Goal: Browse casually: Explore the website without a specific task or goal

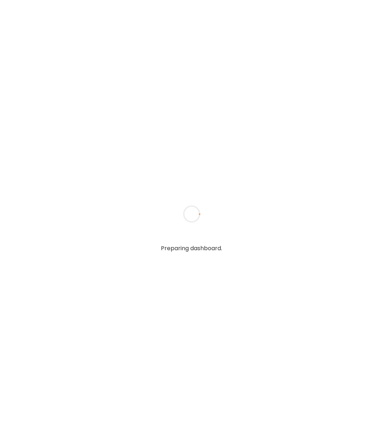
type input "**********"
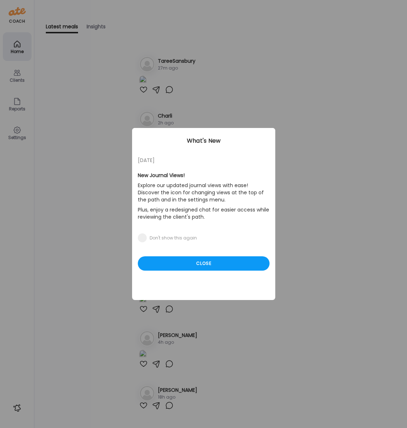
type input "**********"
click at [16, 76] on div "Ate Coach Dashboard Wahoo! It’s official Take a moment to set up your Coach Pro…" at bounding box center [203, 214] width 407 height 428
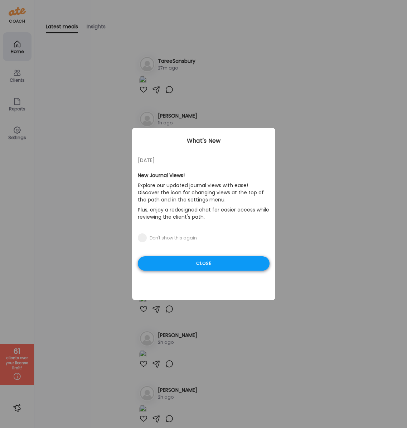
click at [171, 265] on div "Close" at bounding box center [204, 263] width 132 height 14
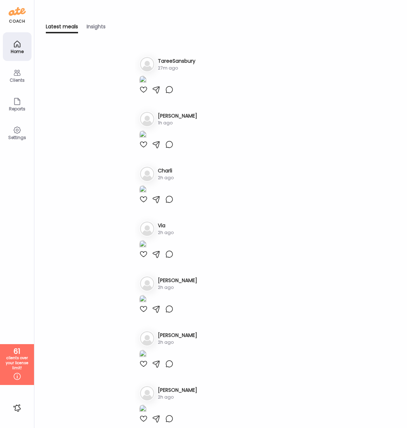
click at [19, 73] on icon at bounding box center [17, 73] width 7 height 6
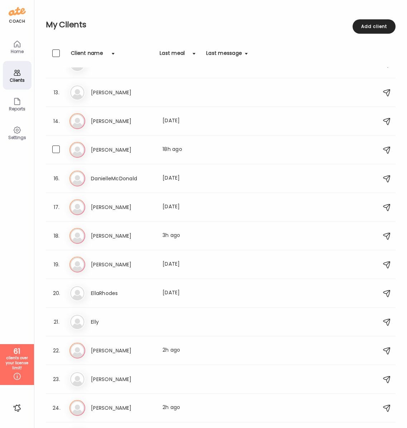
scroll to position [335, 0]
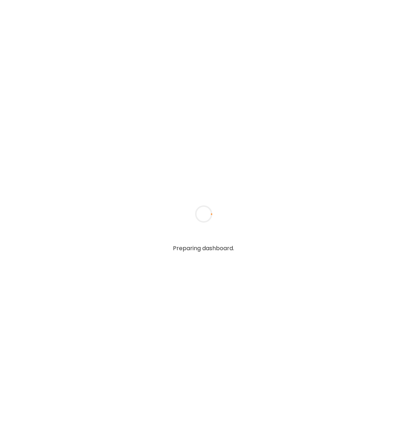
type input "**********"
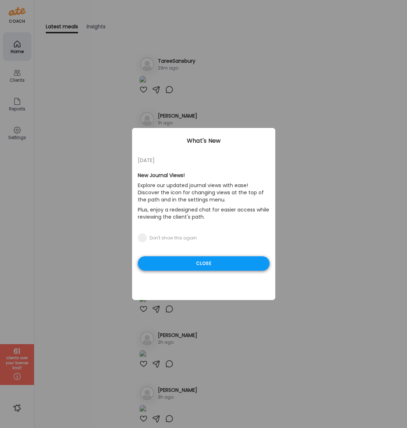
type input "**********"
click at [170, 261] on div "Close" at bounding box center [204, 263] width 132 height 14
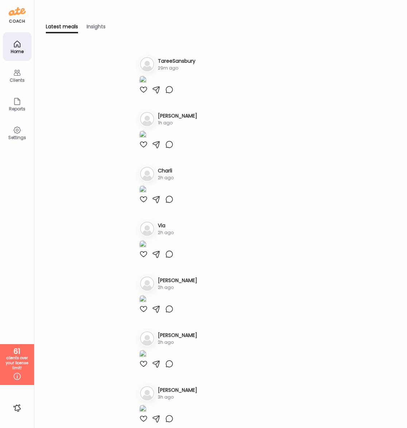
click at [13, 77] on icon at bounding box center [17, 72] width 9 height 9
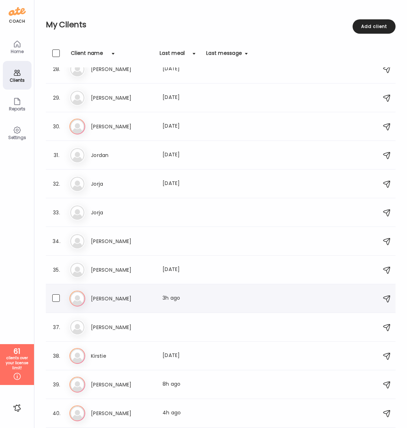
click at [101, 291] on div "Ka [PERSON_NAME] Last meal: 3h ago" at bounding box center [222, 299] width 305 height 16
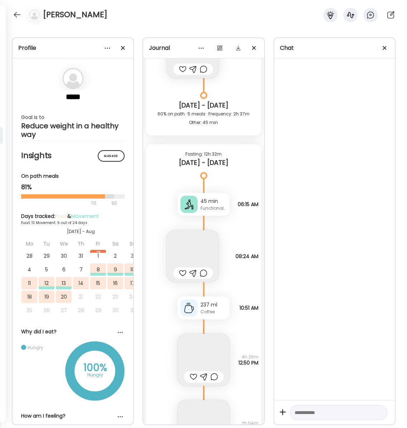
scroll to position [4622, 0]
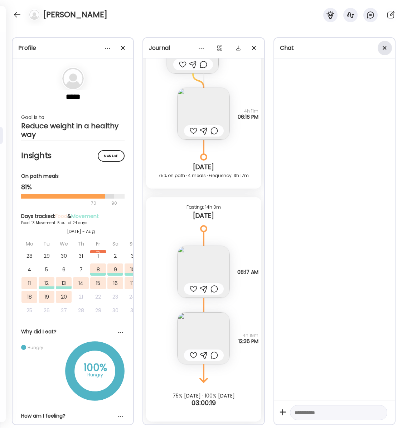
click at [384, 48] on span at bounding box center [385, 48] width 4 height 4
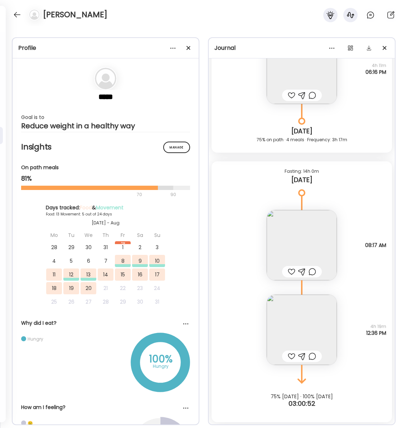
scroll to position [5489, 0]
click at [307, 333] on img at bounding box center [302, 331] width 70 height 70
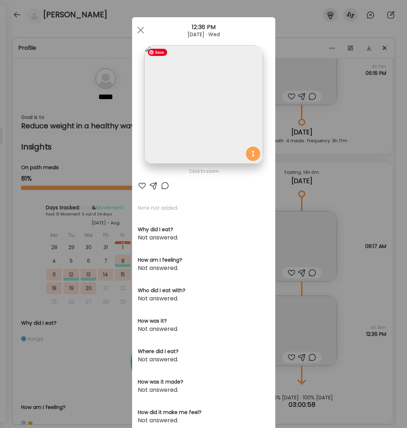
click at [189, 115] on img at bounding box center [203, 104] width 119 height 119
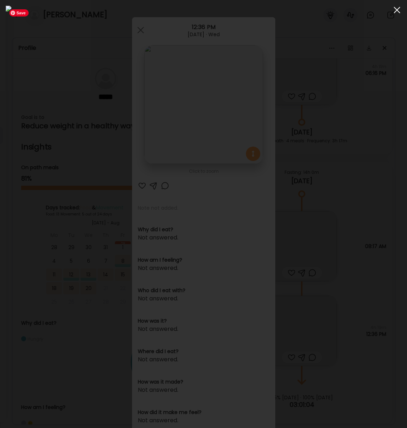
click at [397, 12] on div at bounding box center [397, 10] width 14 height 14
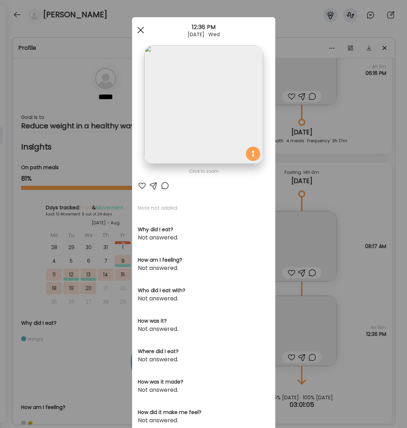
click at [141, 29] on span at bounding box center [140, 30] width 6 height 6
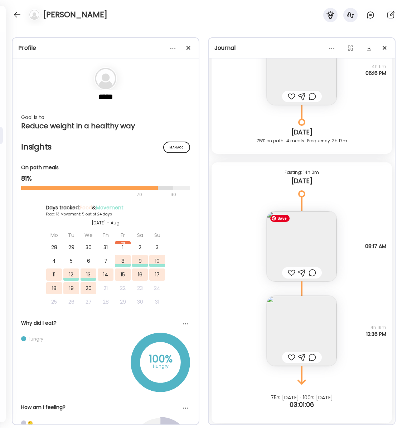
click at [291, 235] on img at bounding box center [302, 246] width 70 height 70
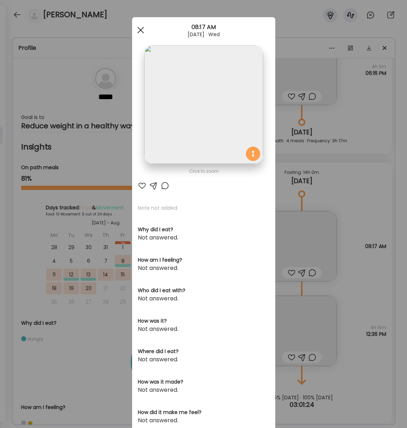
click at [142, 32] on span at bounding box center [140, 30] width 6 height 6
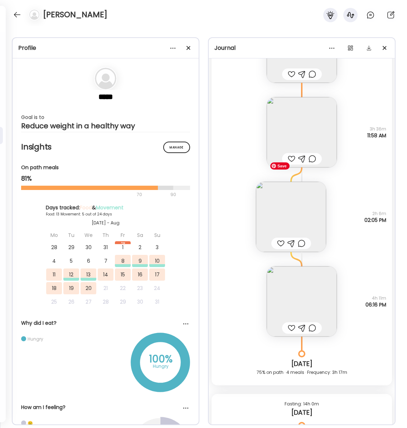
scroll to position [5256, 0]
click at [297, 310] on img at bounding box center [302, 303] width 70 height 70
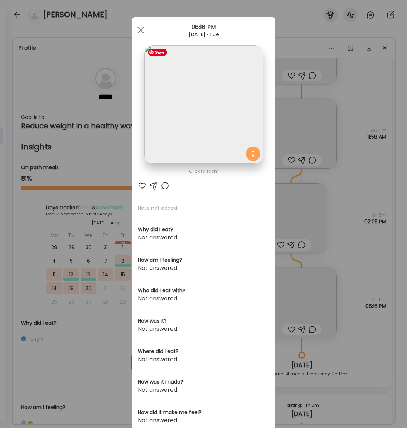
click at [199, 123] on img at bounding box center [203, 104] width 119 height 119
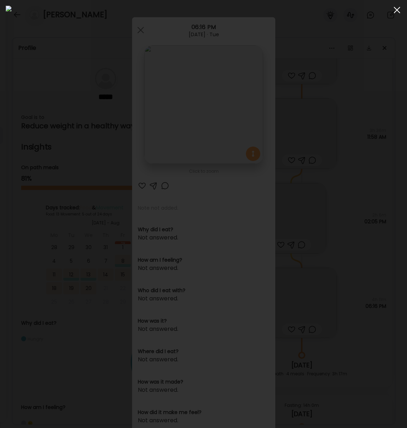
click at [395, 11] on div at bounding box center [397, 10] width 14 height 14
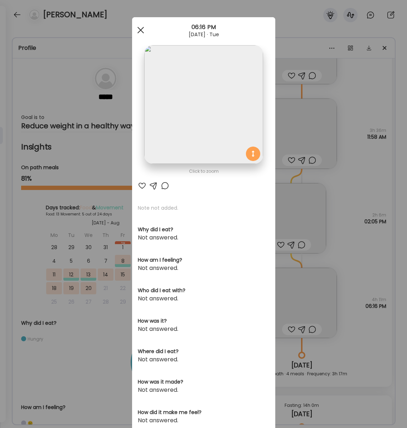
click at [139, 31] on span at bounding box center [140, 30] width 6 height 6
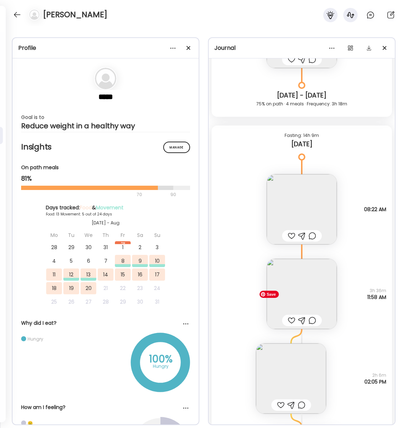
scroll to position [5095, 0]
click at [308, 297] on img at bounding box center [302, 294] width 70 height 70
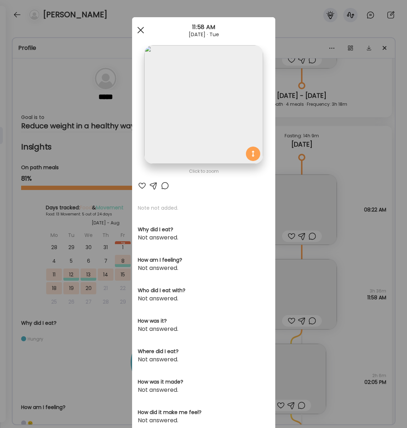
click at [139, 27] on div at bounding box center [141, 30] width 14 height 14
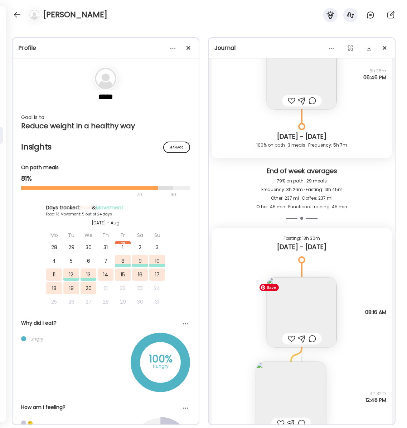
scroll to position [4548, 0]
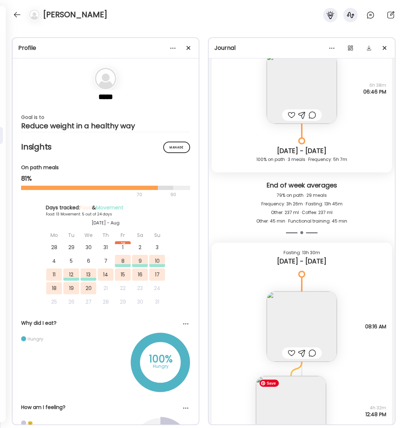
click at [288, 406] on img at bounding box center [291, 411] width 70 height 70
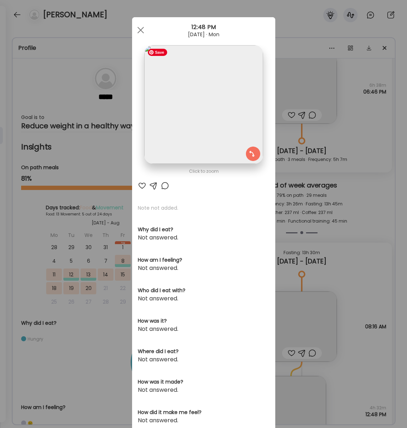
click at [171, 104] on img at bounding box center [203, 104] width 119 height 119
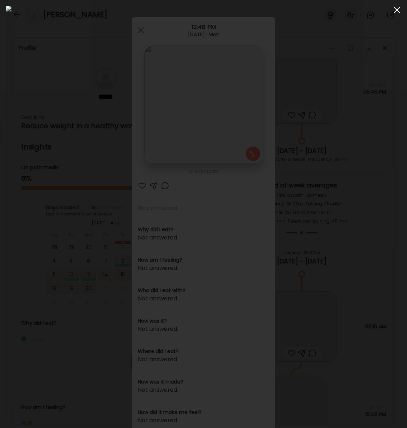
click at [395, 13] on div at bounding box center [397, 10] width 14 height 14
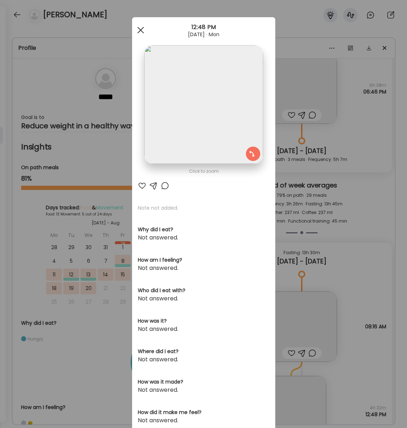
click at [140, 28] on div at bounding box center [141, 30] width 14 height 14
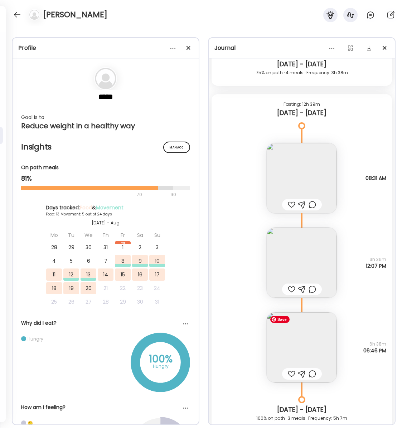
scroll to position [4267, 0]
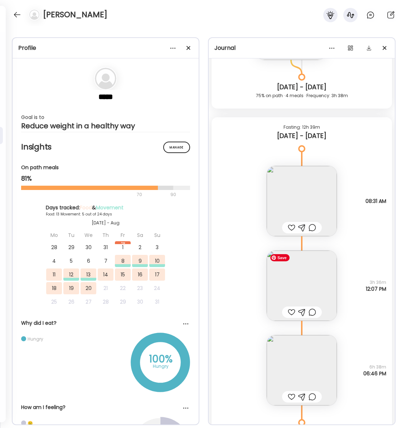
click at [310, 284] on img at bounding box center [302, 285] width 70 height 70
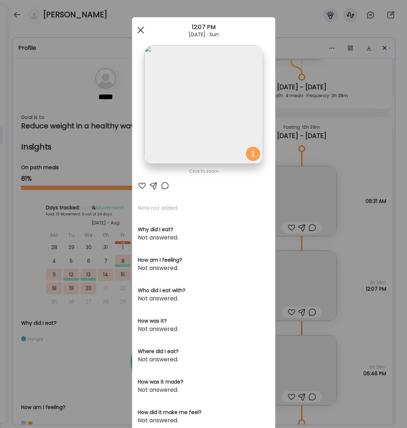
click at [139, 28] on span at bounding box center [140, 30] width 6 height 6
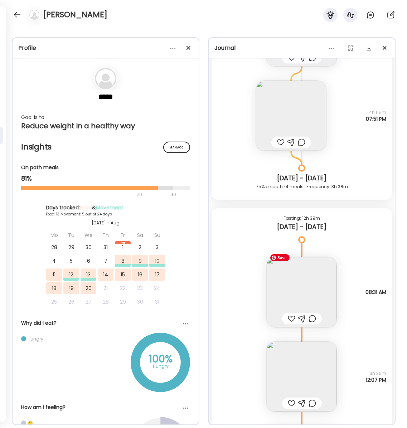
scroll to position [4175, 0]
click at [300, 293] on img at bounding box center [302, 292] width 70 height 70
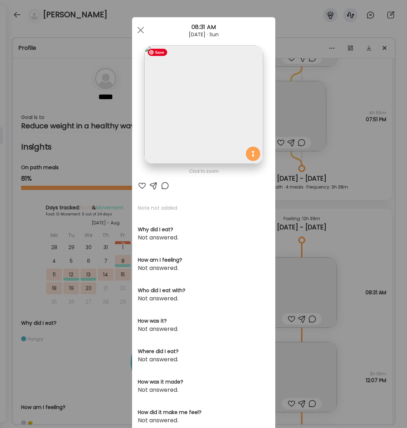
click at [211, 107] on img at bounding box center [203, 104] width 119 height 119
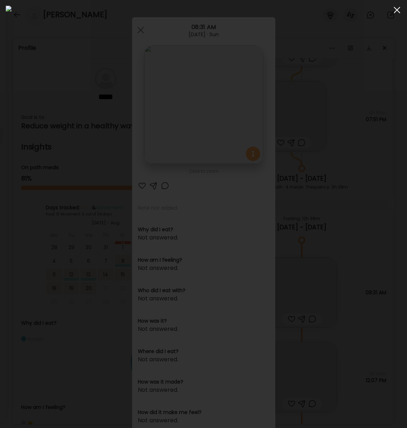
click at [398, 9] on span at bounding box center [397, 10] width 6 height 6
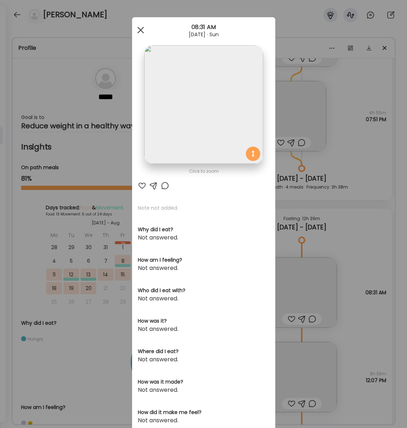
click at [135, 32] on div at bounding box center [141, 30] width 14 height 14
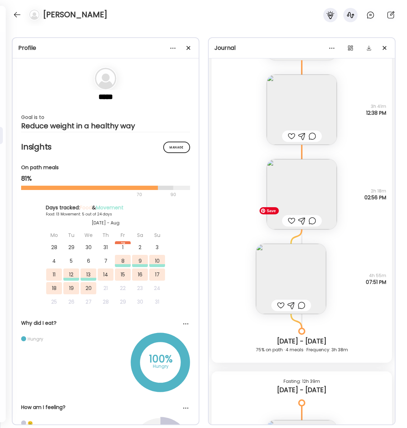
scroll to position [4012, 0]
click at [315, 273] on img at bounding box center [291, 279] width 70 height 70
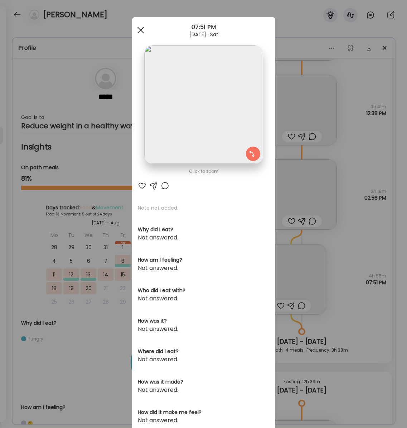
click at [141, 27] on div at bounding box center [141, 30] width 14 height 14
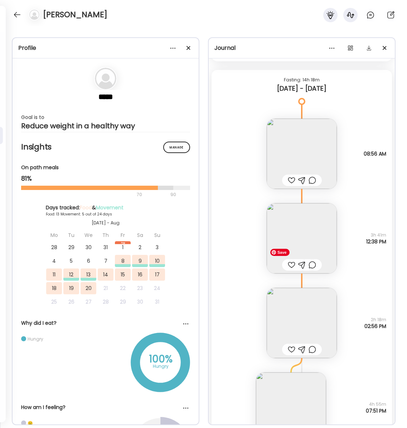
scroll to position [3885, 0]
click at [315, 235] on img at bounding box center [302, 238] width 70 height 70
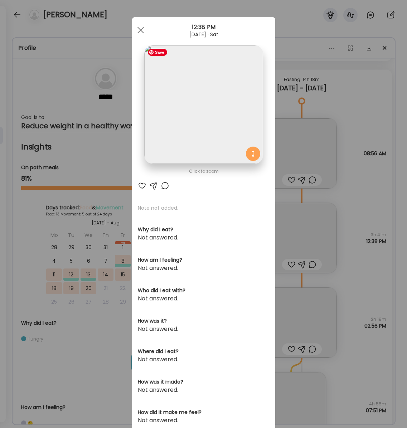
click at [199, 135] on img at bounding box center [203, 104] width 119 height 119
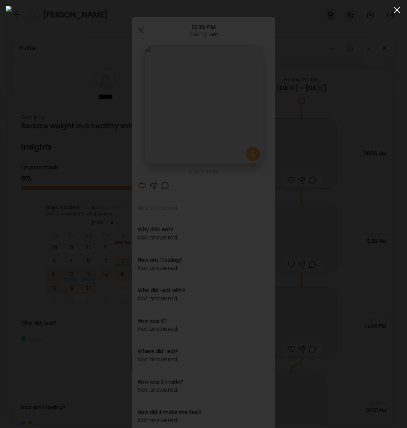
click at [398, 14] on div at bounding box center [397, 10] width 14 height 14
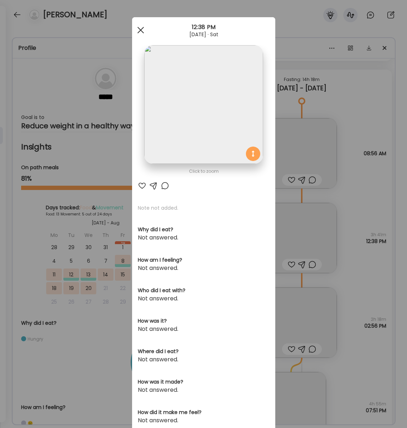
click at [140, 32] on div at bounding box center [141, 30] width 14 height 14
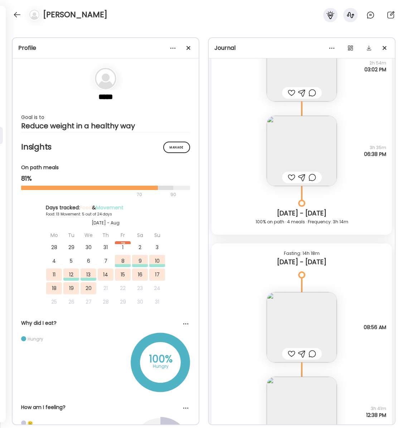
scroll to position [3709, 0]
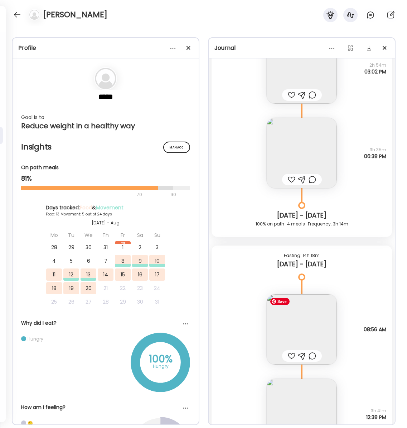
click at [293, 331] on img at bounding box center [302, 329] width 70 height 70
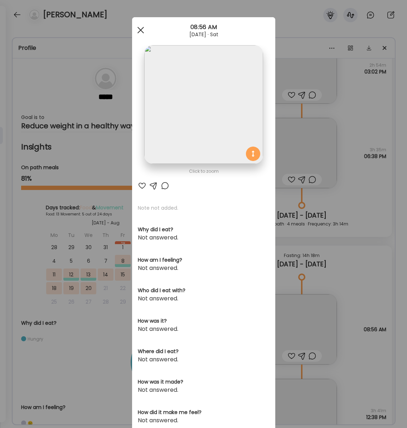
click at [144, 28] on div at bounding box center [141, 30] width 14 height 14
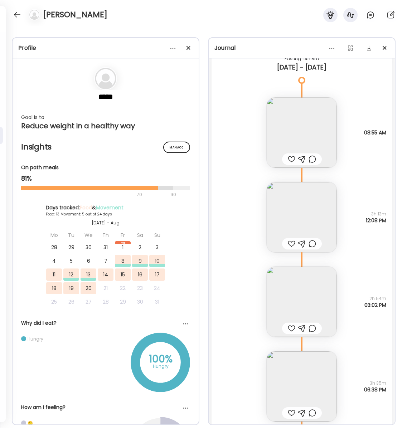
scroll to position [3473, 0]
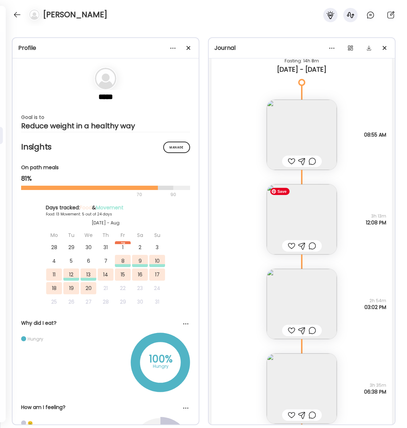
click at [302, 214] on img at bounding box center [302, 219] width 70 height 70
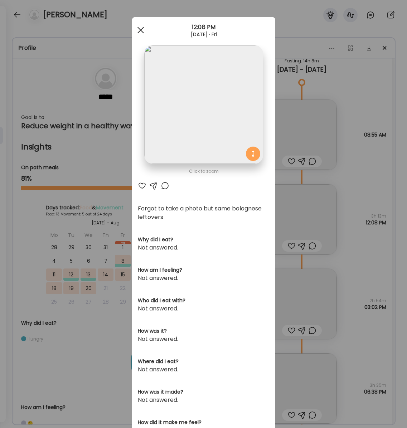
click at [138, 30] on div at bounding box center [141, 30] width 14 height 14
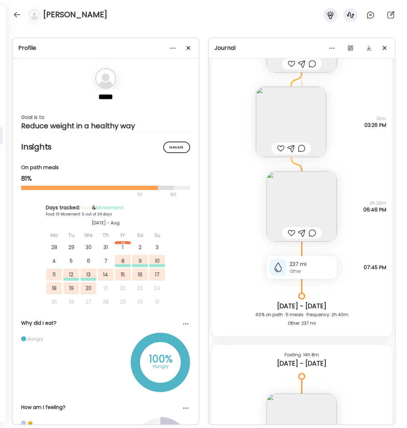
scroll to position [3173, 0]
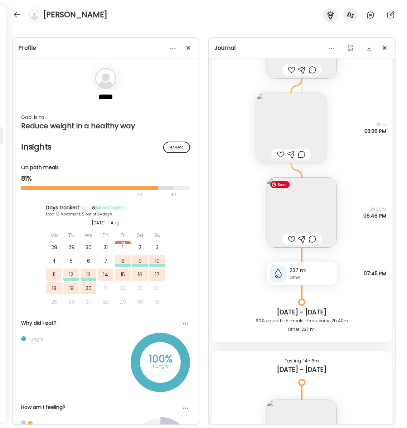
click at [304, 215] on img at bounding box center [302, 212] width 70 height 70
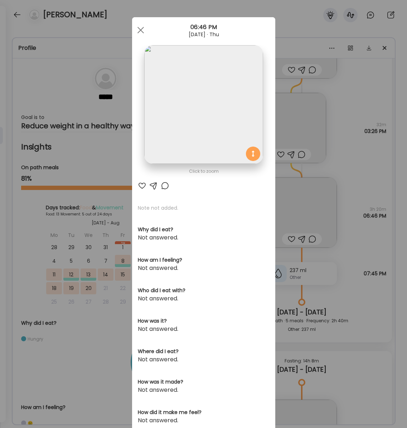
click at [141, 27] on div at bounding box center [141, 30] width 14 height 14
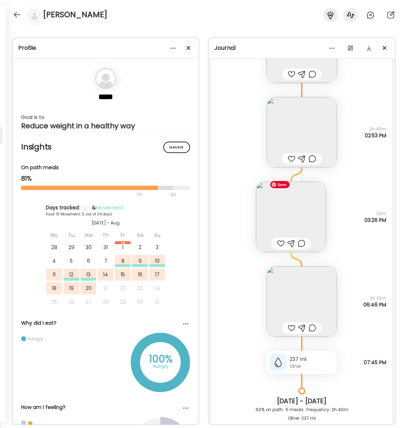
scroll to position [3029, 0]
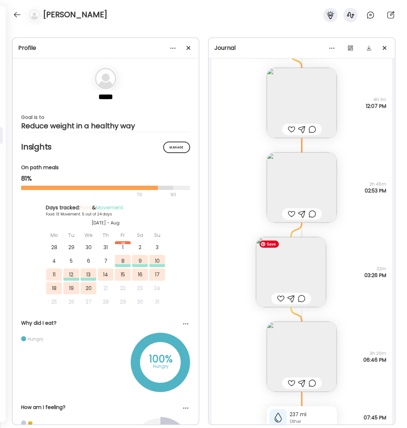
click at [305, 274] on img at bounding box center [291, 272] width 70 height 70
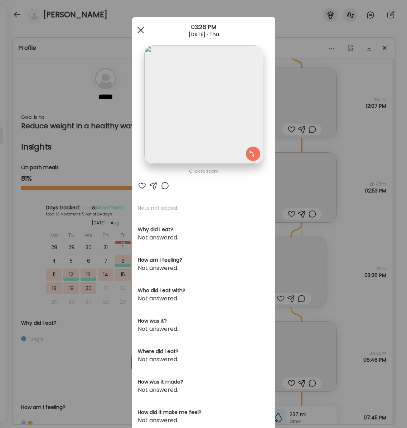
click at [142, 32] on span at bounding box center [140, 30] width 6 height 6
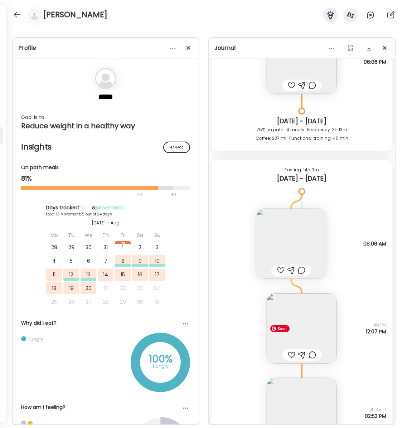
scroll to position [2800, 0]
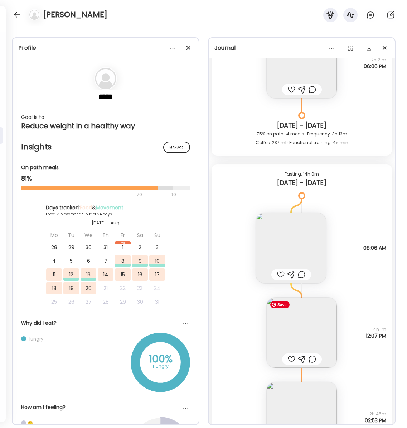
click at [309, 324] on img at bounding box center [302, 332] width 70 height 70
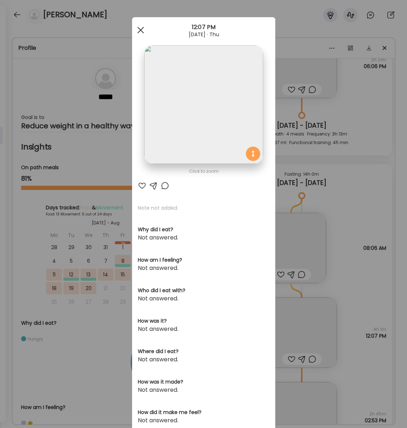
click at [140, 31] on div at bounding box center [141, 30] width 14 height 14
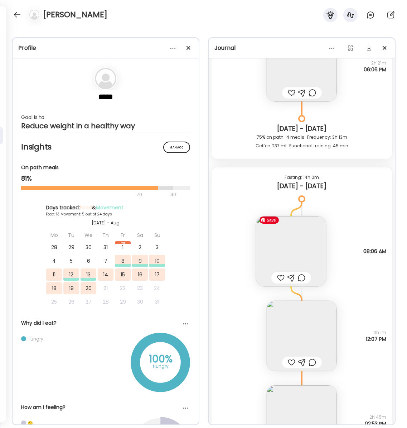
scroll to position [2795, 0]
click at [287, 238] on img at bounding box center [291, 252] width 70 height 70
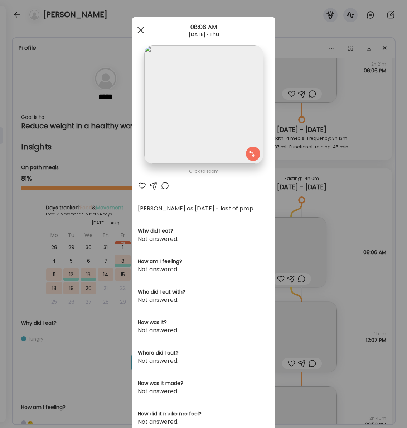
click at [140, 29] on span at bounding box center [140, 30] width 6 height 6
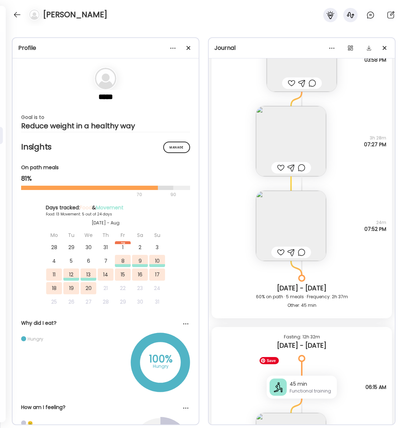
scroll to position [2177, 0]
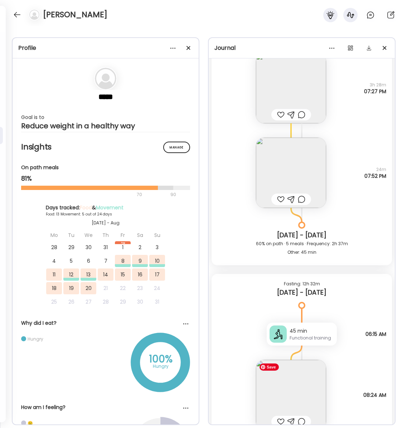
click at [297, 393] on img at bounding box center [291, 395] width 70 height 70
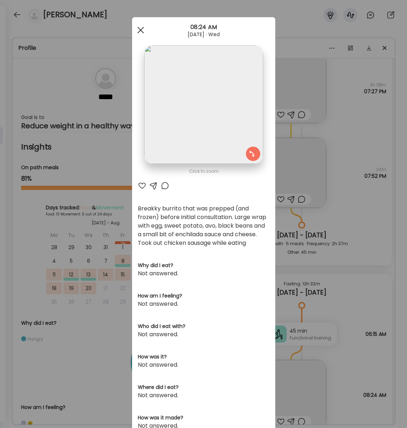
click at [140, 32] on div at bounding box center [141, 30] width 14 height 14
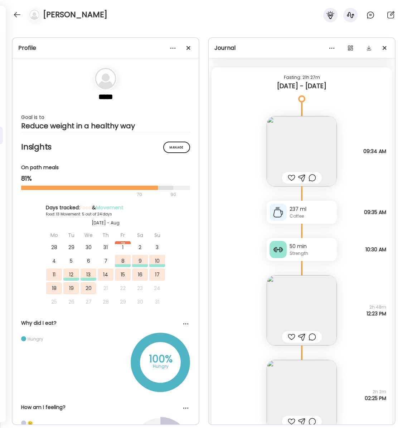
scroll to position [426, 0]
